Goal: Transaction & Acquisition: Purchase product/service

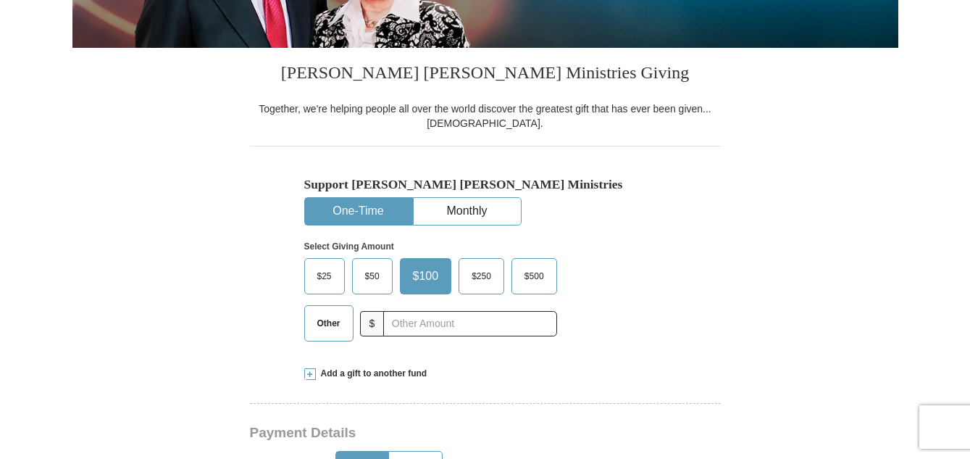
scroll to position [329, 0]
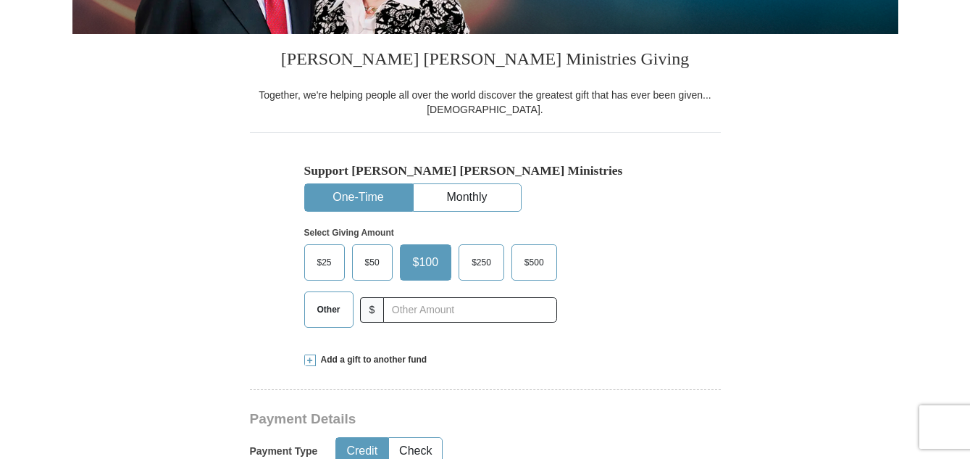
click at [329, 315] on span "Other" at bounding box center [329, 310] width 38 height 22
click at [0, 0] on input "Other" at bounding box center [0, 0] width 0 height 0
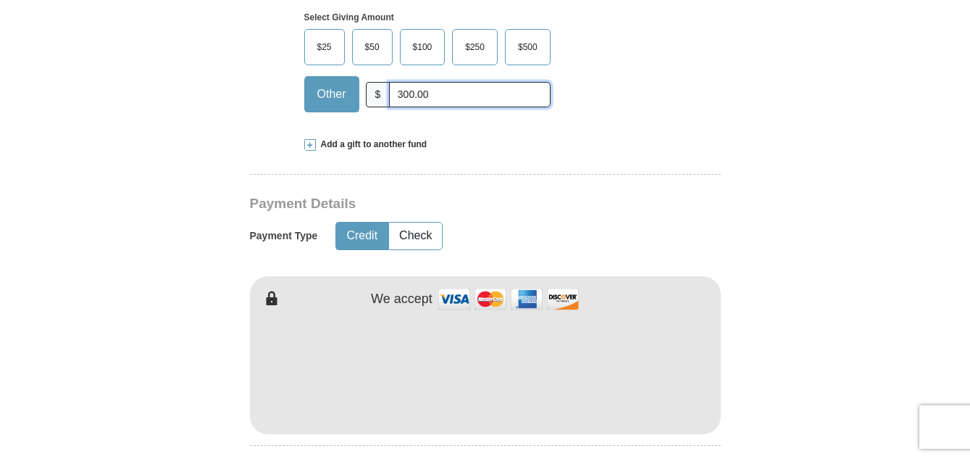
scroll to position [627, 0]
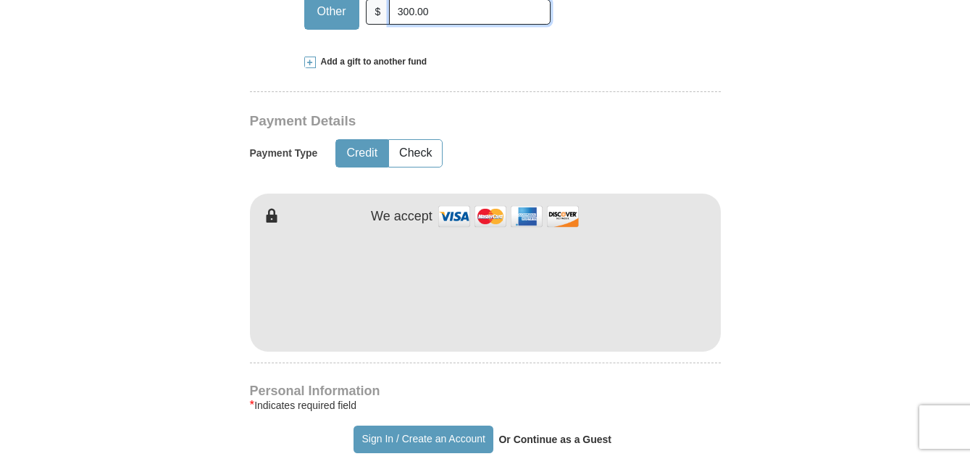
type input "300.00"
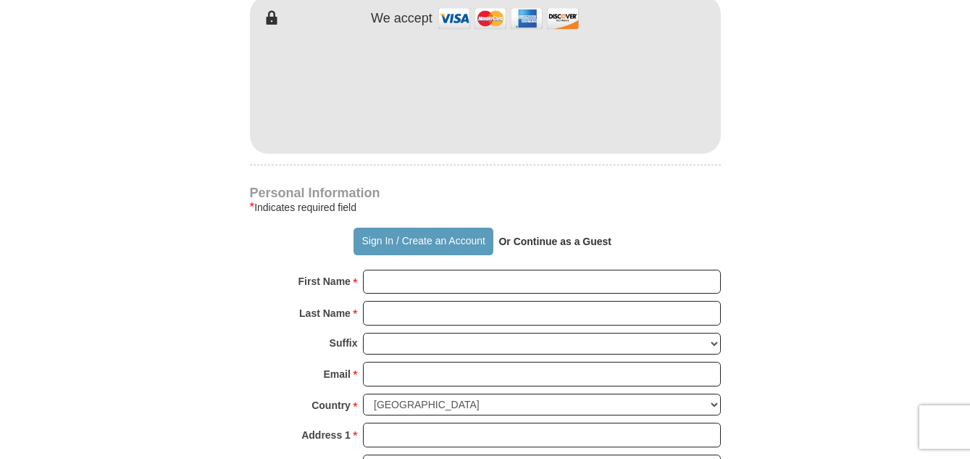
scroll to position [855, 0]
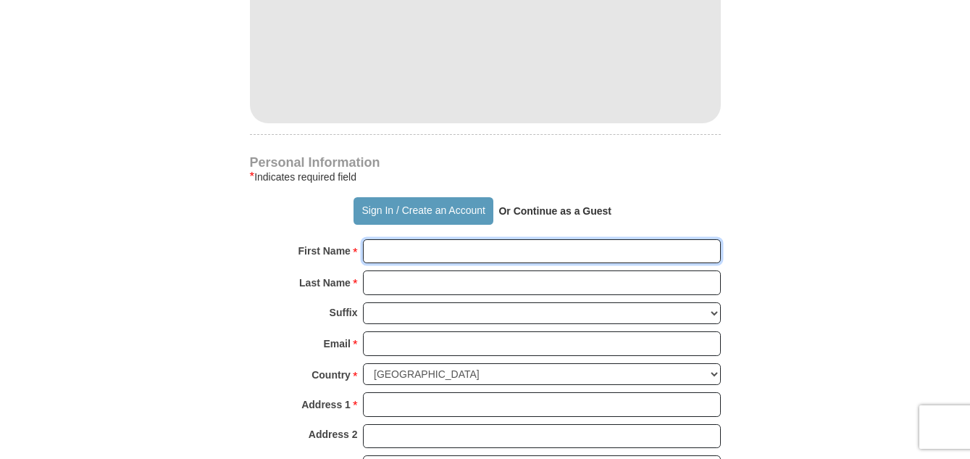
click at [402, 251] on input "First Name *" at bounding box center [542, 251] width 358 height 25
type input "[PERSON_NAME]"
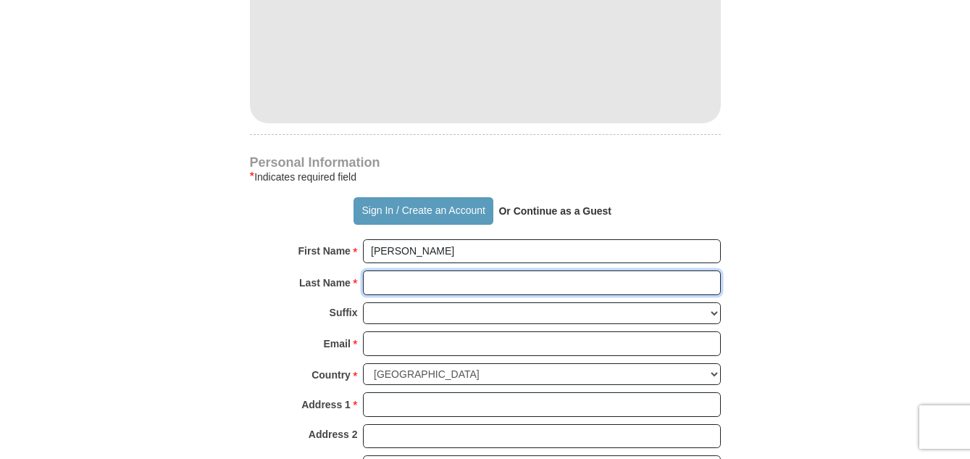
drag, startPoint x: 394, startPoint y: 279, endPoint x: 433, endPoint y: 279, distance: 39.9
click at [394, 279] on input "Last Name *" at bounding box center [542, 282] width 358 height 25
type input "[PERSON_NAME]"
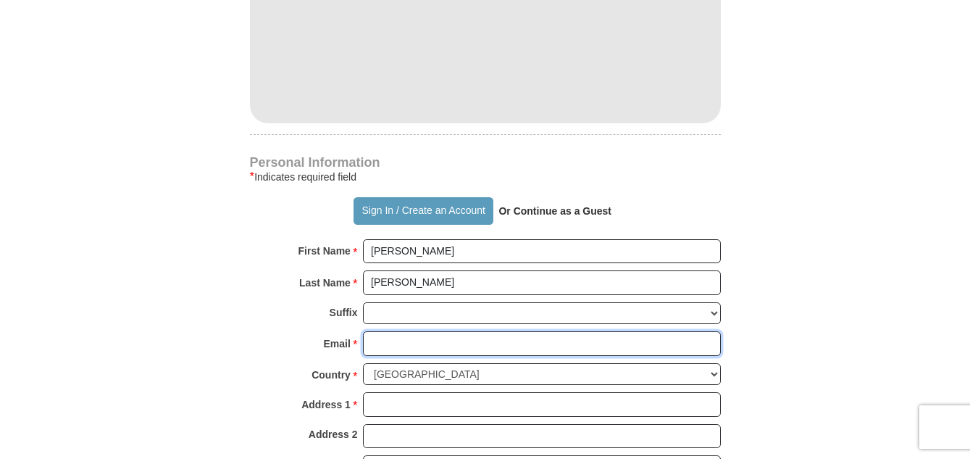
drag, startPoint x: 376, startPoint y: 343, endPoint x: 400, endPoint y: 340, distance: 24.1
click at [376, 343] on input "Email *" at bounding box center [542, 343] width 358 height 25
type input "[EMAIL_ADDRESS][DOMAIN_NAME]"
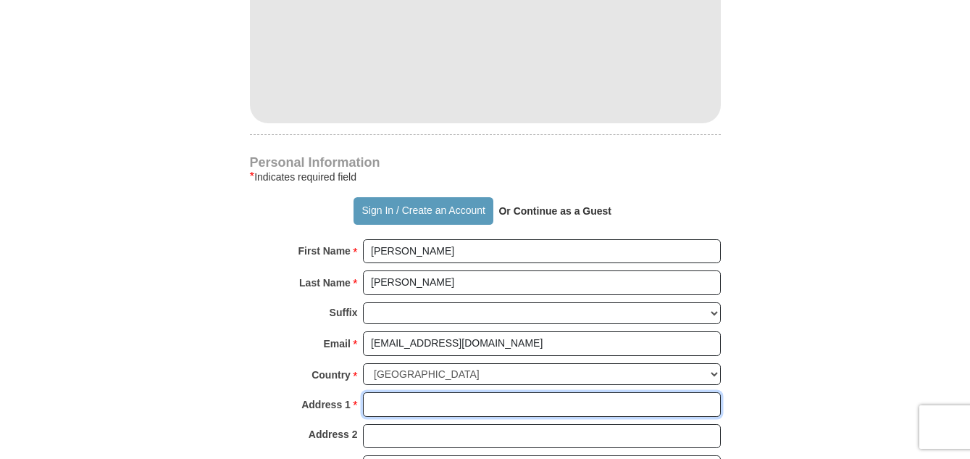
type input "PO Box 385"
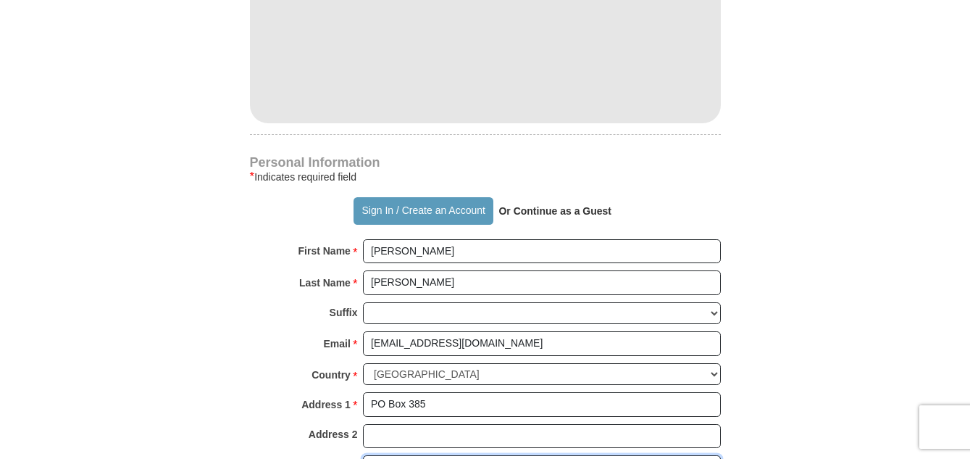
type input "[GEOGRAPHIC_DATA]"
select select "WY"
type input "82701"
type input "3077462886"
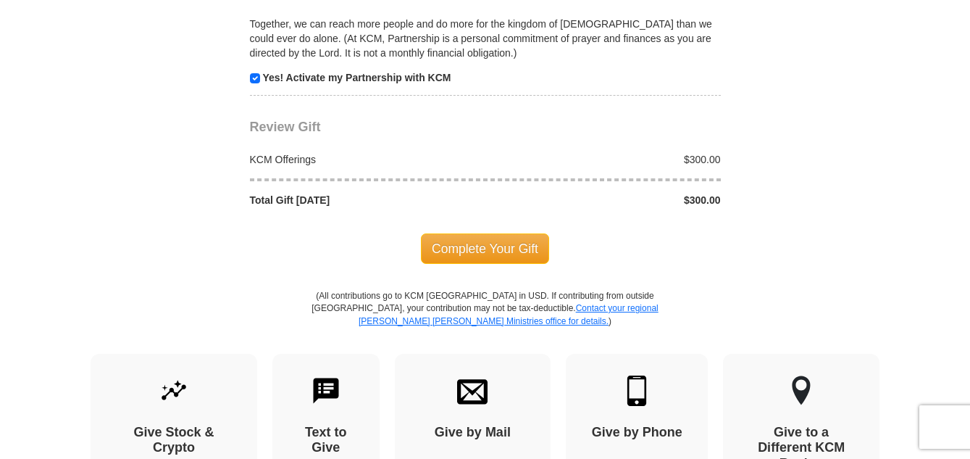
scroll to position [1465, 0]
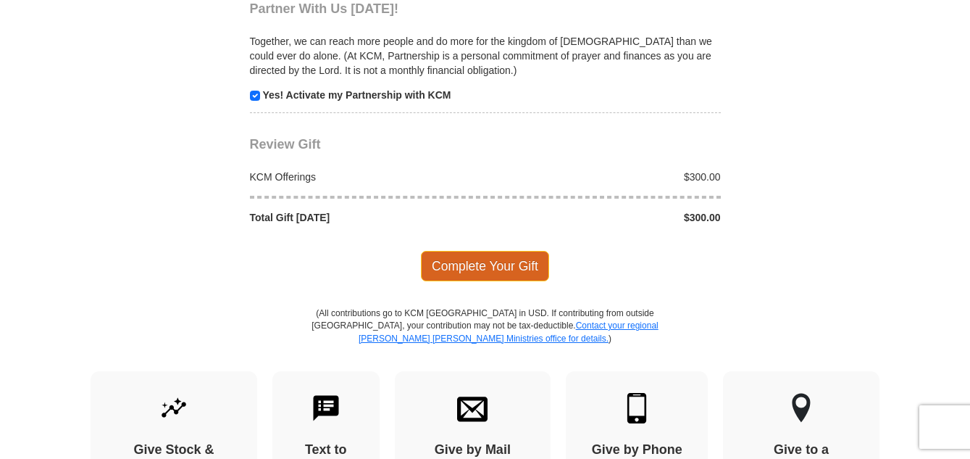
click at [465, 265] on span "Complete Your Gift" at bounding box center [485, 266] width 128 height 30
